Goal: Task Accomplishment & Management: Manage account settings

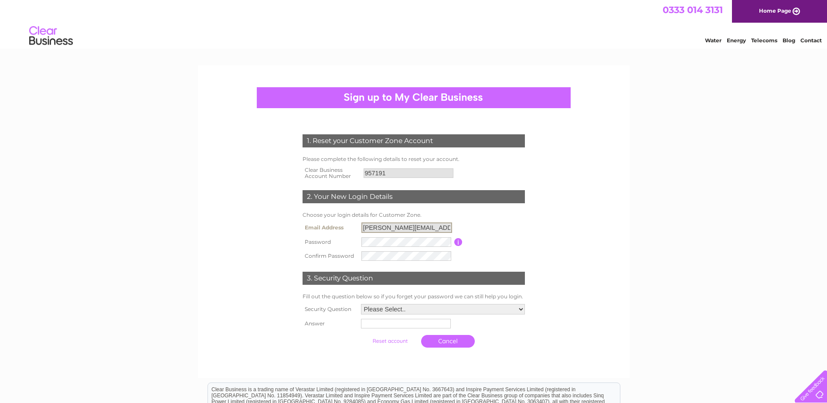
click at [448, 225] on input "david.graham@placesforpeople.co.uk" at bounding box center [406, 227] width 91 height 10
click at [449, 228] on input "david.graham@placesforpeople.co.uk" at bounding box center [406, 227] width 91 height 10
click at [450, 227] on input "[PERSON_NAME][EMAIL_ADDRESS][PERSON_NAME][DOMAIN_NAME]" at bounding box center [406, 227] width 91 height 10
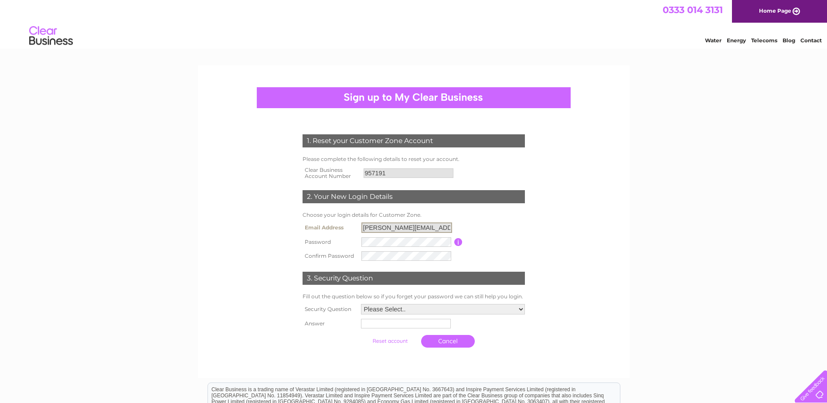
scroll to position [0, 17]
click at [449, 228] on input "[PERSON_NAME][EMAIL_ADDRESS][PERSON_NAME][DOMAIN_NAME]" at bounding box center [406, 227] width 91 height 10
click at [424, 313] on select "Please Select.. In what town or city was your first job? In what town or city d…" at bounding box center [442, 309] width 165 height 11
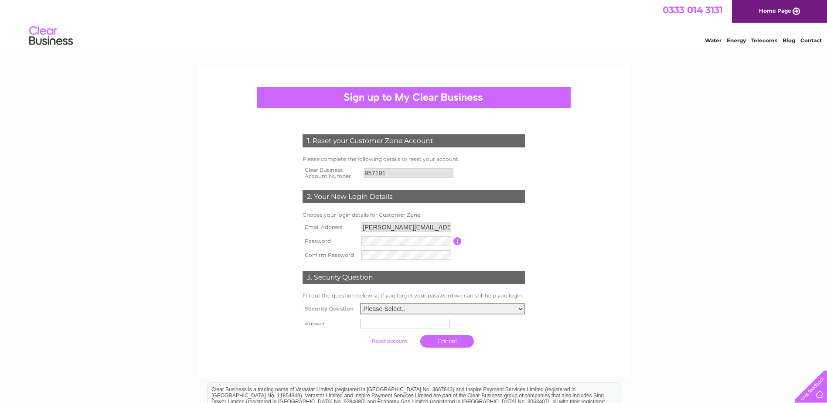
scroll to position [44, 0]
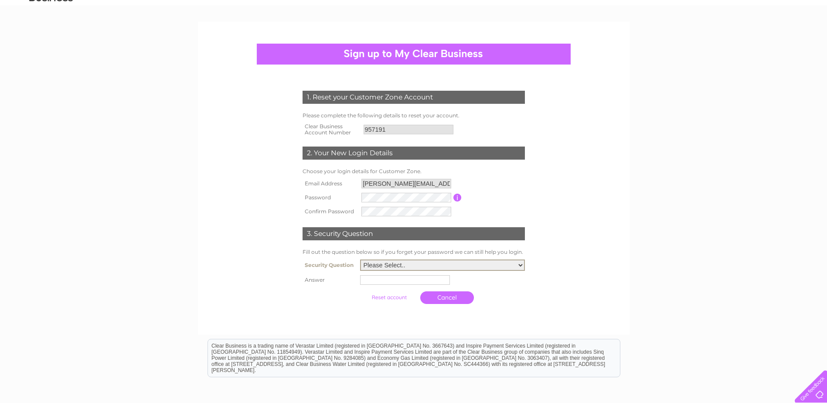
click at [473, 266] on select "Please Select.. In what town or city was your first job? In what town or city d…" at bounding box center [442, 264] width 165 height 11
select select "1"
click at [360, 260] on select "Please Select.. In what town or city was your first job? In what town or city d…" at bounding box center [442, 264] width 165 height 11
click at [405, 282] on input "text" at bounding box center [406, 279] width 91 height 10
type input "London"
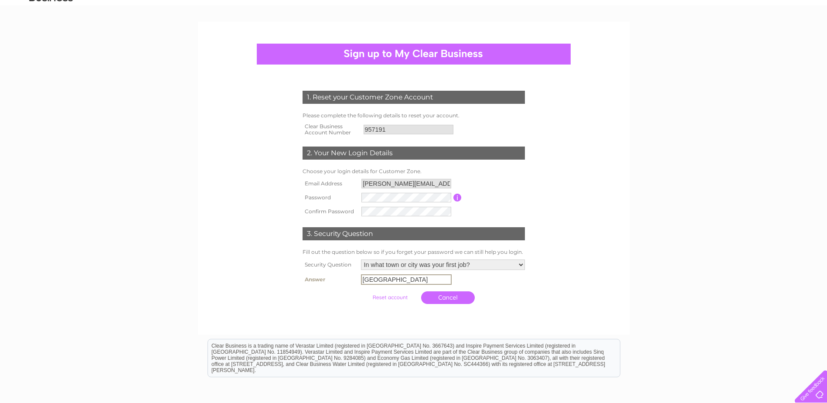
click at [395, 296] on input "submit" at bounding box center [390, 297] width 54 height 12
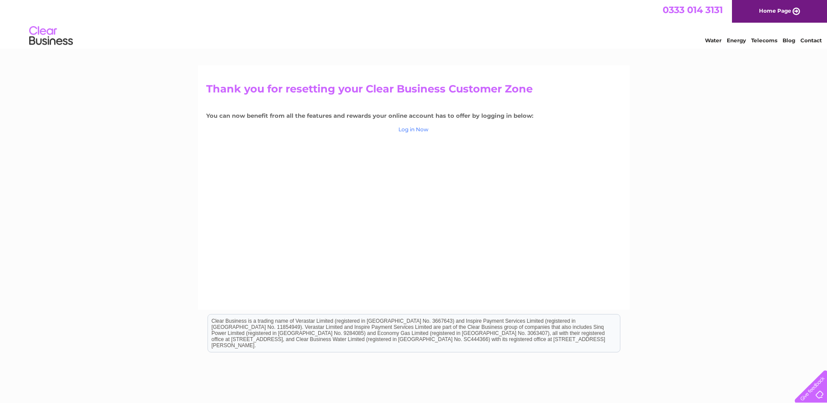
click at [419, 129] on link "Log in Now" at bounding box center [413, 129] width 30 height 7
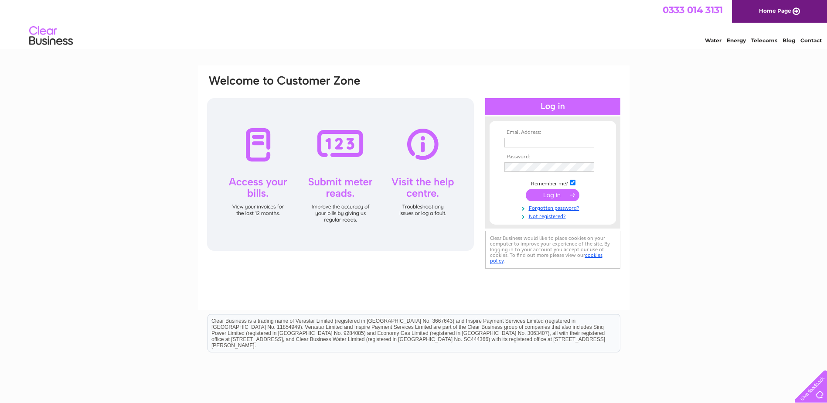
type input "[PERSON_NAME][EMAIL_ADDRESS][PERSON_NAME][DOMAIN_NAME]"
drag, startPoint x: 537, startPoint y: 192, endPoint x: 531, endPoint y: 191, distance: 5.4
click at [537, 193] on input "submit" at bounding box center [553, 195] width 54 height 12
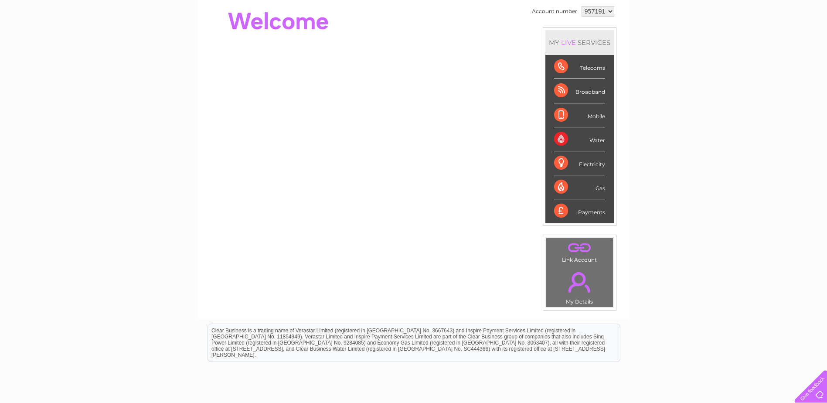
scroll to position [44, 0]
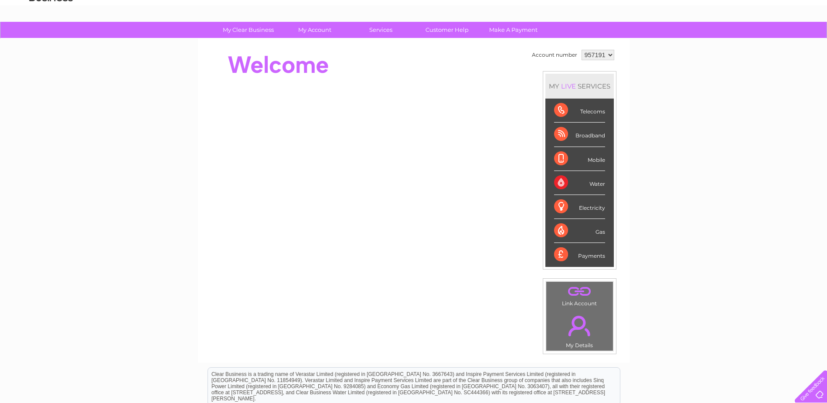
click at [595, 183] on div "Water" at bounding box center [579, 183] width 51 height 24
click at [563, 181] on div "Water" at bounding box center [579, 183] width 51 height 24
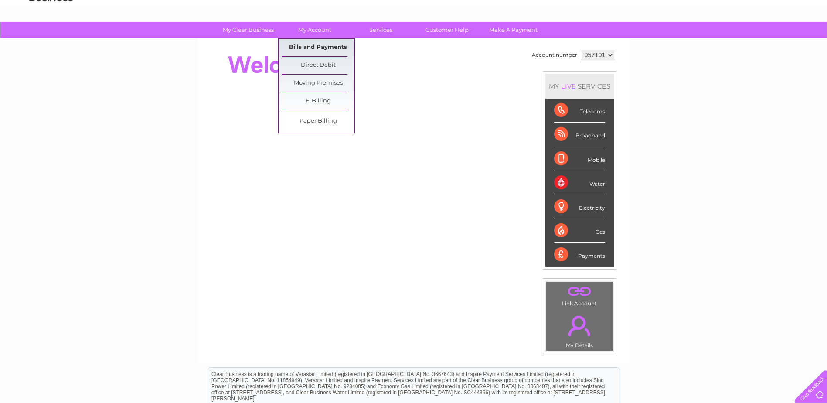
click at [316, 49] on link "Bills and Payments" at bounding box center [318, 47] width 72 height 17
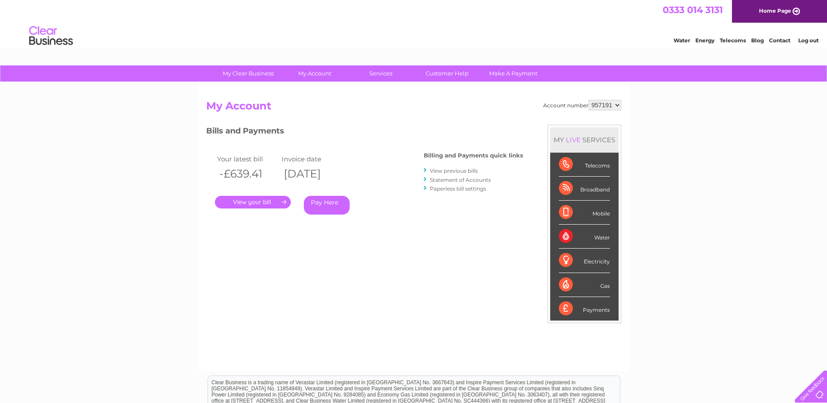
click at [426, 169] on div at bounding box center [426, 170] width 4 height 8
click at [440, 171] on link "View previous bills" at bounding box center [454, 170] width 48 height 7
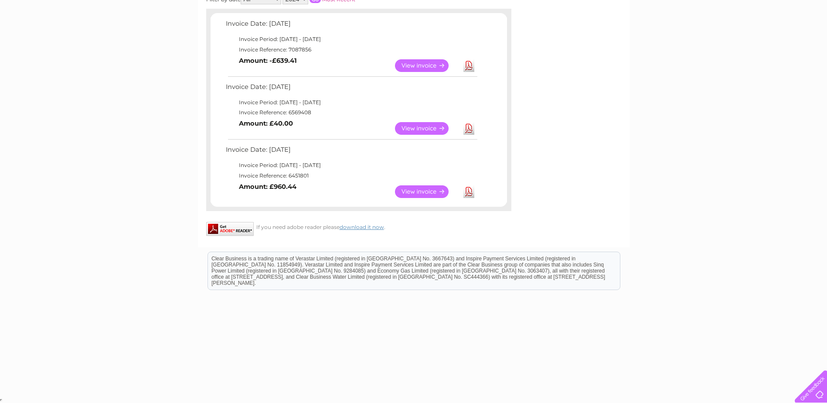
scroll to position [15, 0]
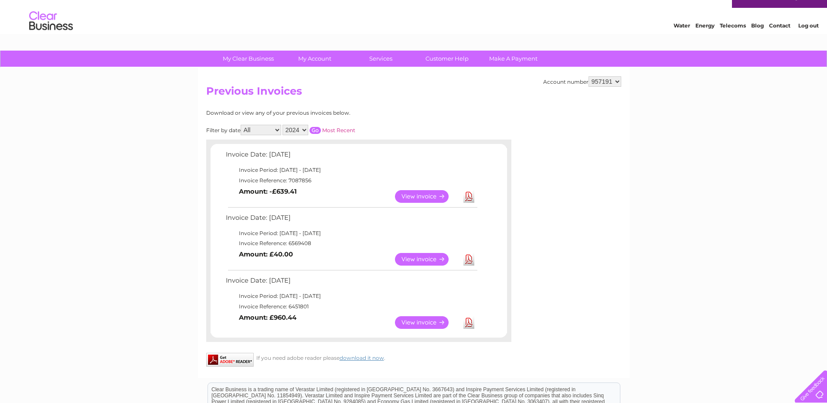
click at [307, 129] on select "2024 2023 2022" at bounding box center [295, 130] width 26 height 10
click at [283, 125] on select "2024 2023 2022" at bounding box center [295, 130] width 26 height 10
click at [316, 131] on input "button" at bounding box center [315, 130] width 11 height 7
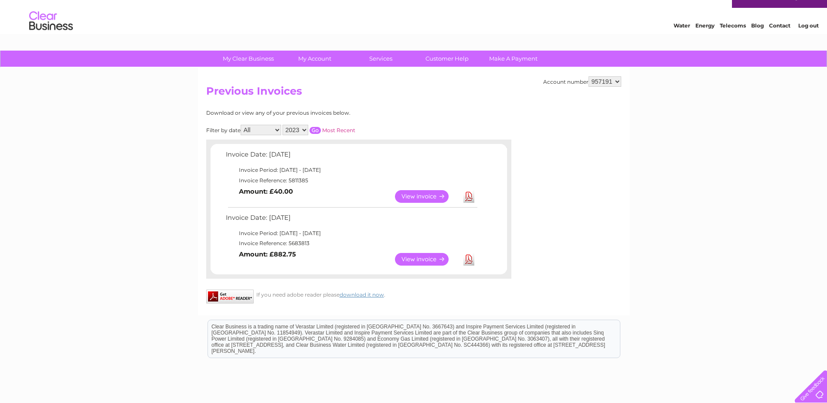
click at [306, 129] on select "2024 2023 2022" at bounding box center [295, 130] width 26 height 10
select select "2022"
click at [283, 125] on select "2024 2023 2022" at bounding box center [295, 130] width 26 height 10
click at [315, 128] on input "button" at bounding box center [315, 130] width 11 height 7
click at [424, 260] on link "View" at bounding box center [427, 259] width 64 height 13
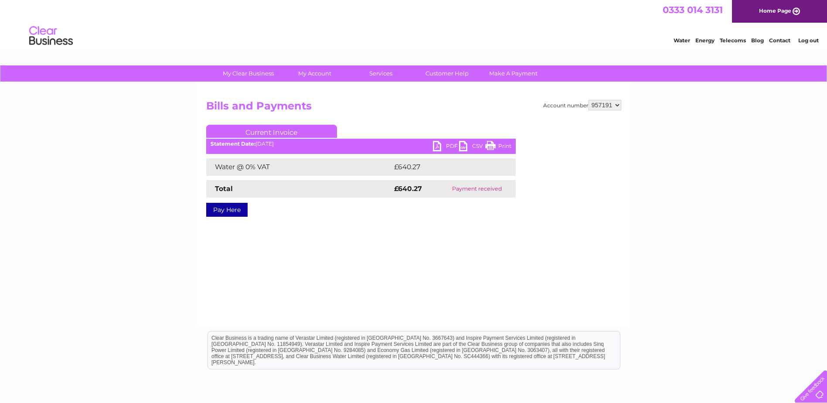
click at [445, 146] on link "PDF" at bounding box center [446, 147] width 26 height 13
click at [439, 146] on link "PDF" at bounding box center [446, 147] width 26 height 13
click at [452, 144] on link "PDF" at bounding box center [446, 147] width 26 height 13
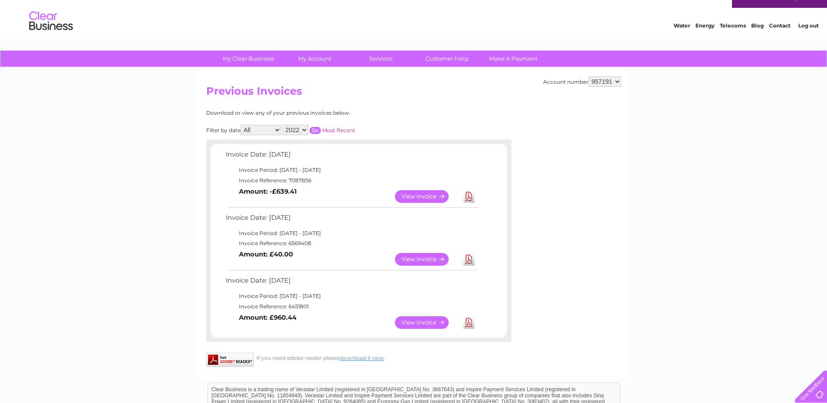
click at [303, 128] on select "2024 2023 2022" at bounding box center [295, 130] width 26 height 10
select select "2023"
click at [283, 125] on select "2024 2023 2022" at bounding box center [295, 130] width 26 height 10
click at [319, 130] on input "button" at bounding box center [315, 130] width 11 height 7
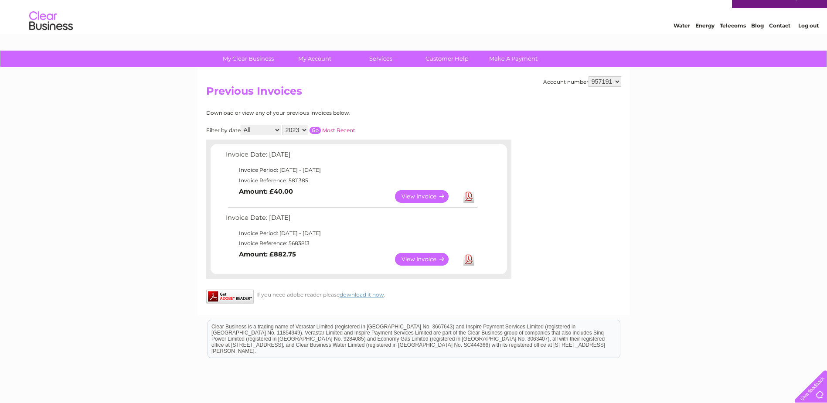
click at [466, 196] on link "Download" at bounding box center [468, 196] width 11 height 13
click at [428, 196] on link "View" at bounding box center [427, 196] width 64 height 13
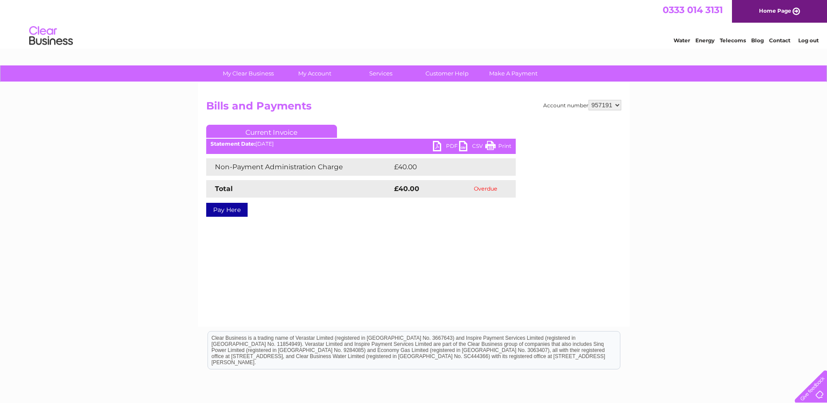
click at [438, 143] on link "PDF" at bounding box center [446, 147] width 26 height 13
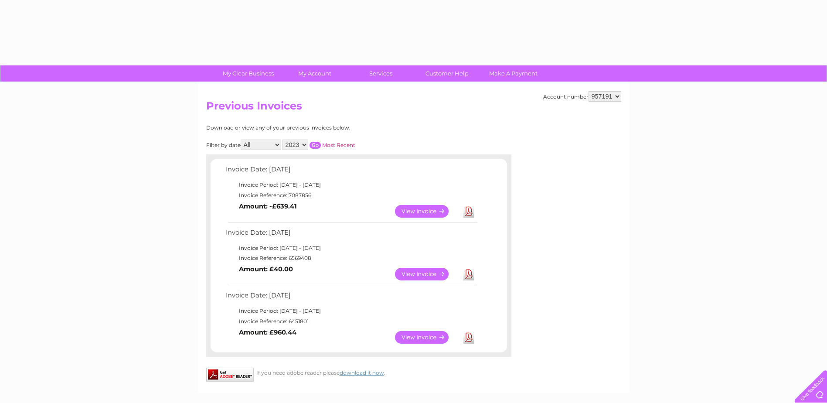
select select "2023"
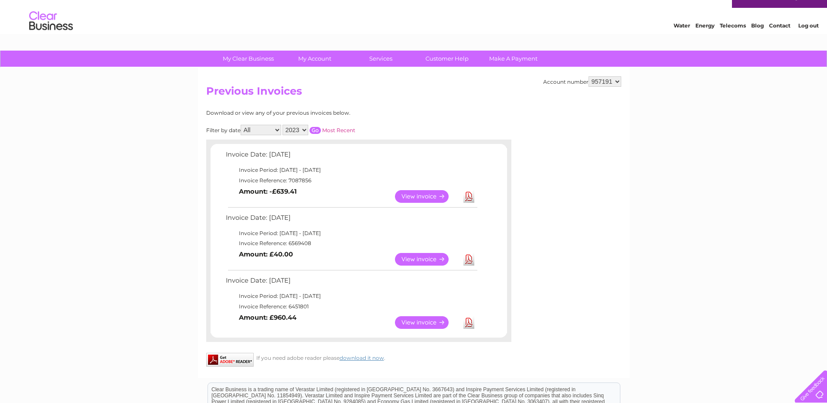
click at [425, 323] on link "View" at bounding box center [427, 322] width 64 height 13
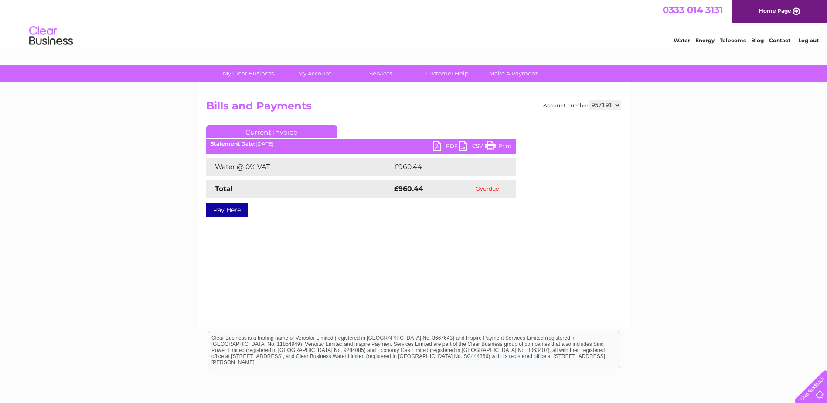
click at [450, 144] on link "PDF" at bounding box center [446, 147] width 26 height 13
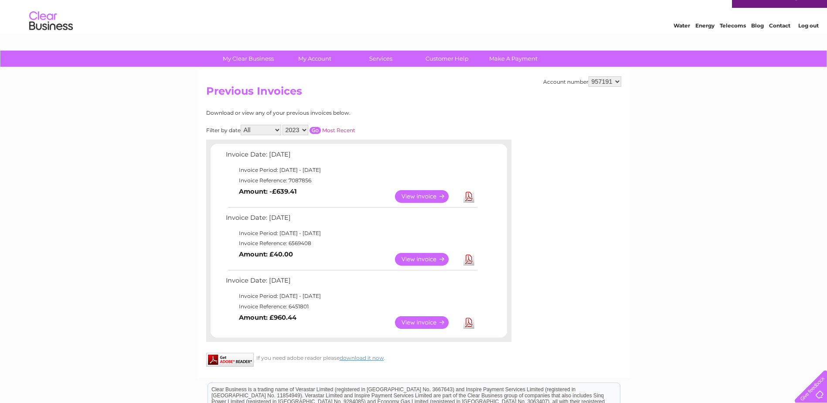
click at [302, 129] on select "2024 2023 2022" at bounding box center [295, 130] width 26 height 10
select select "2024"
click at [283, 125] on select "2024 2023 2022" at bounding box center [295, 130] width 26 height 10
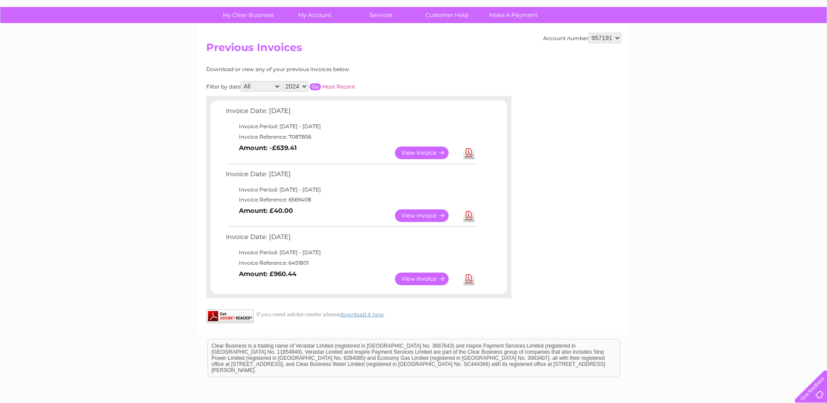
click at [423, 213] on link "View" at bounding box center [427, 215] width 64 height 13
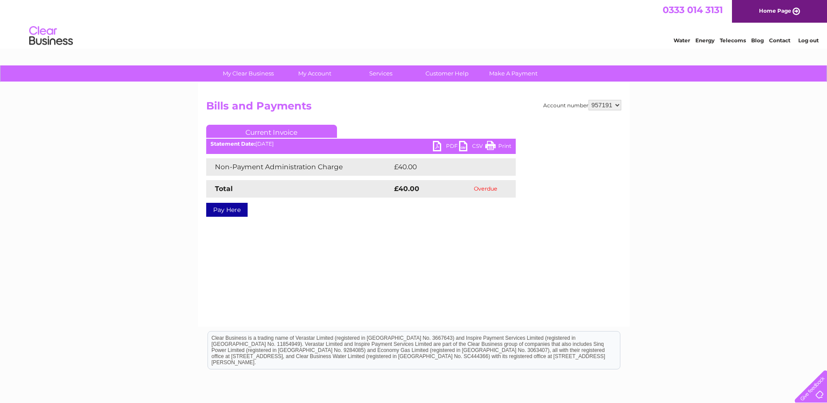
click at [450, 143] on link "PDF" at bounding box center [446, 147] width 26 height 13
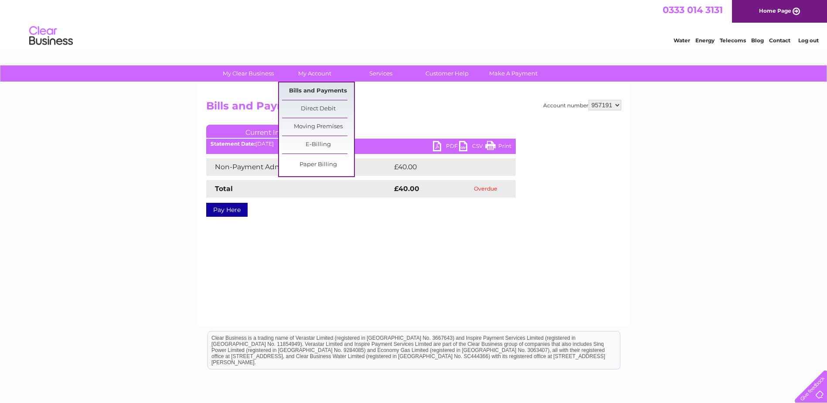
click at [332, 90] on link "Bills and Payments" at bounding box center [318, 90] width 72 height 17
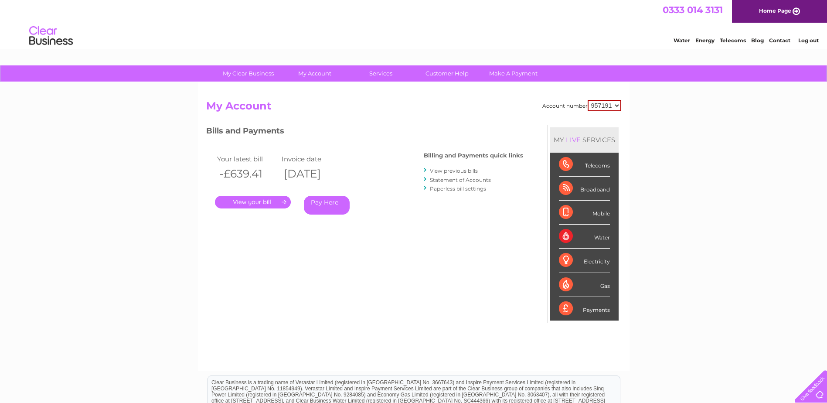
click at [258, 199] on link "." at bounding box center [253, 202] width 76 height 13
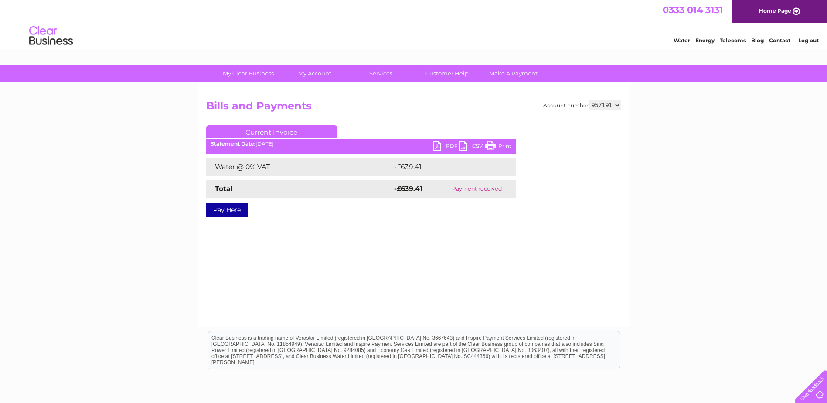
click at [450, 143] on link "PDF" at bounding box center [446, 147] width 26 height 13
click at [807, 38] on link "Log out" at bounding box center [808, 40] width 20 height 7
